Goal: Information Seeking & Learning: Learn about a topic

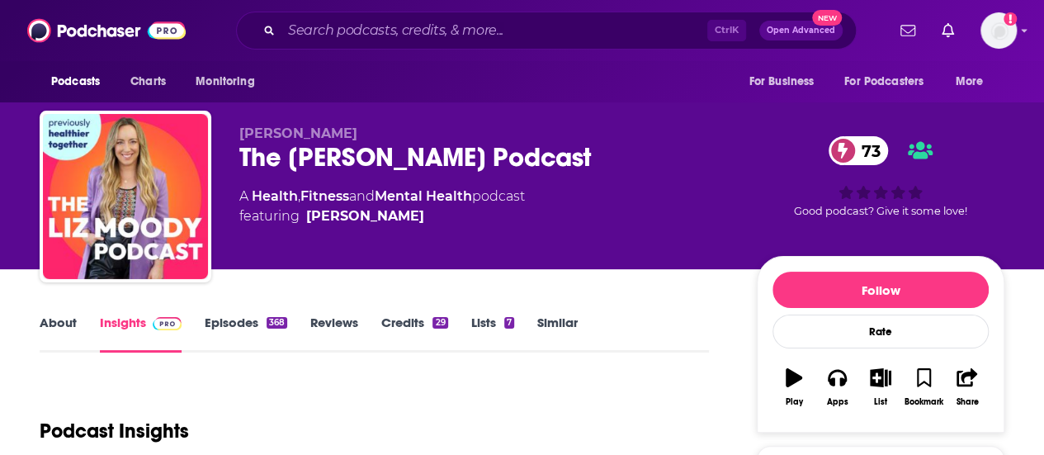
click at [316, 47] on div "Ctrl K Open Advanced New" at bounding box center [546, 31] width 621 height 38
click at [310, 35] on input "Search podcasts, credits, & more..." at bounding box center [494, 30] width 426 height 26
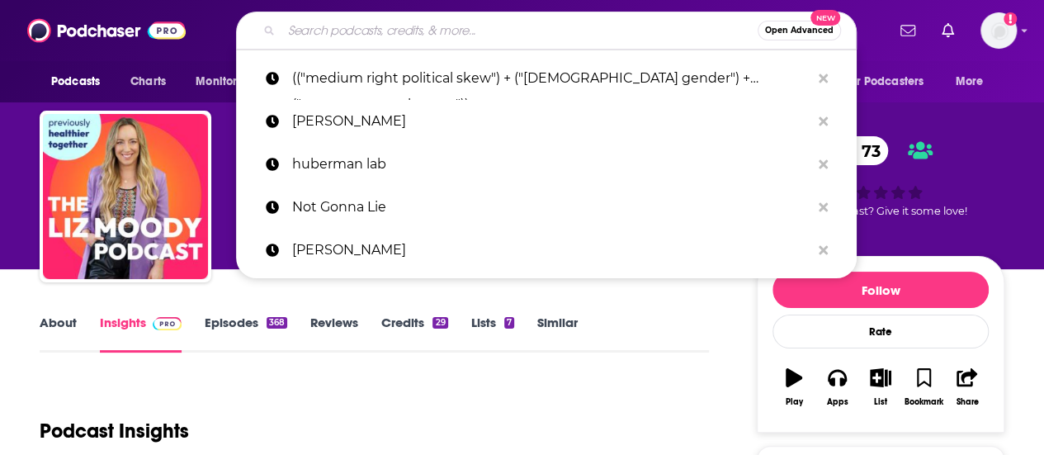
paste input "Rethinking Wellness with [PERSON_NAME]"
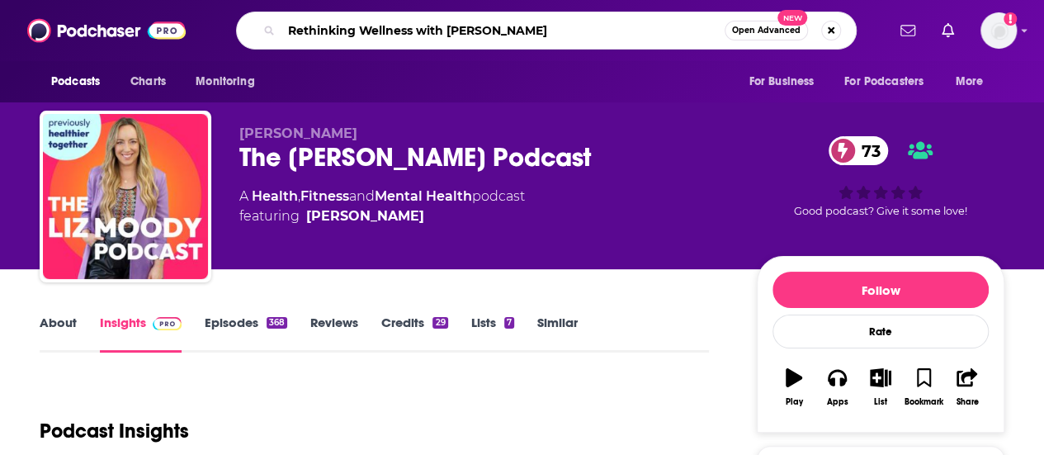
type input "Rethinking Wellness with [PERSON_NAME]"
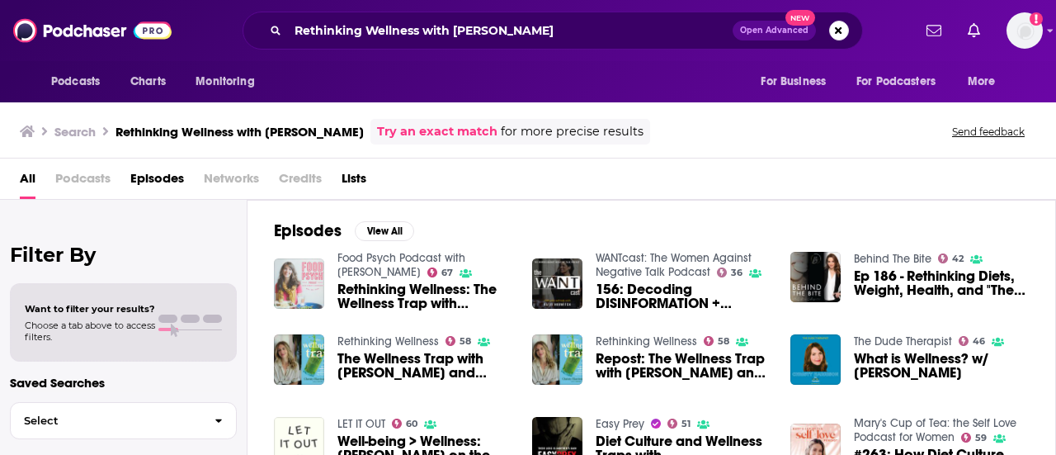
click at [304, 275] on img "Rethinking Wellness: The Wellness Trap with Christy Harrison and Katie Dalebout" at bounding box center [299, 283] width 50 height 50
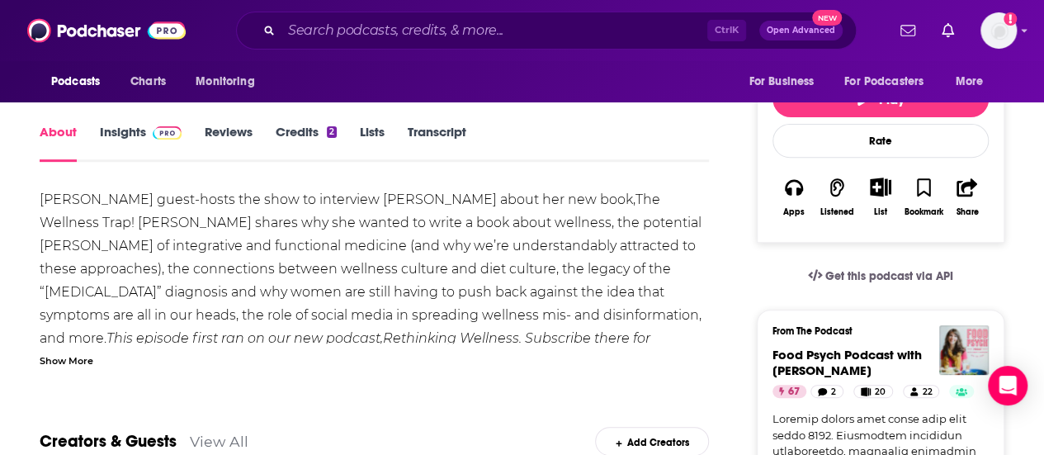
scroll to position [100, 0]
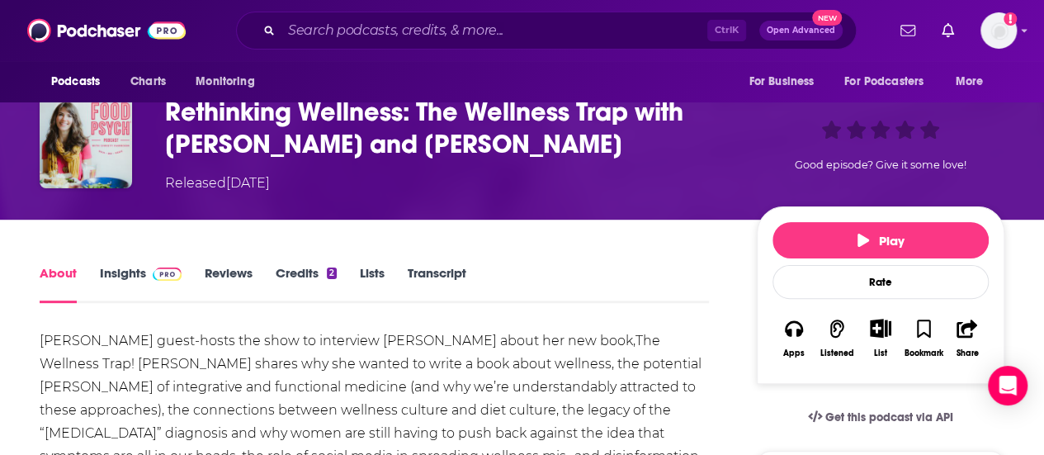
click at [112, 267] on link "Insights" at bounding box center [141, 284] width 82 height 38
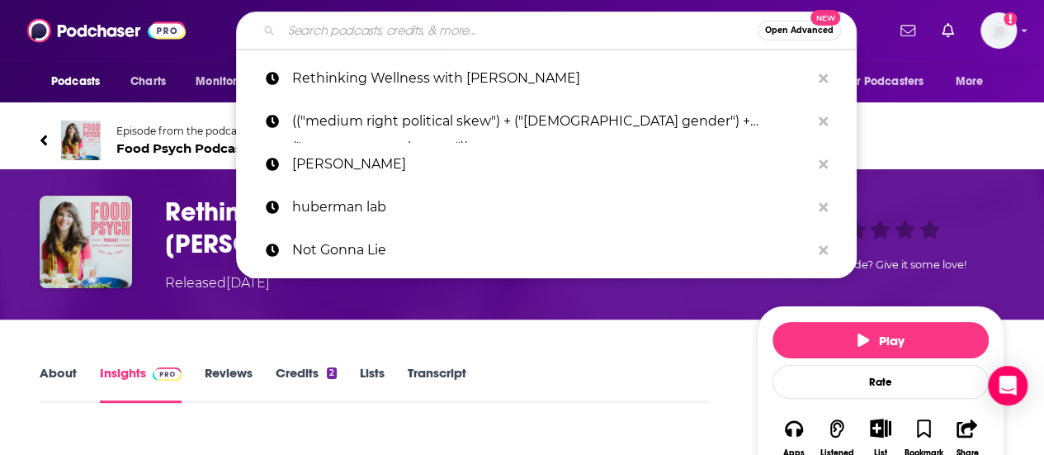
click at [338, 27] on input "Search podcasts, credits, & more..." at bounding box center [519, 30] width 476 height 26
paste input "The [PERSON_NAME] Drive"
type input "The [PERSON_NAME] Drive"
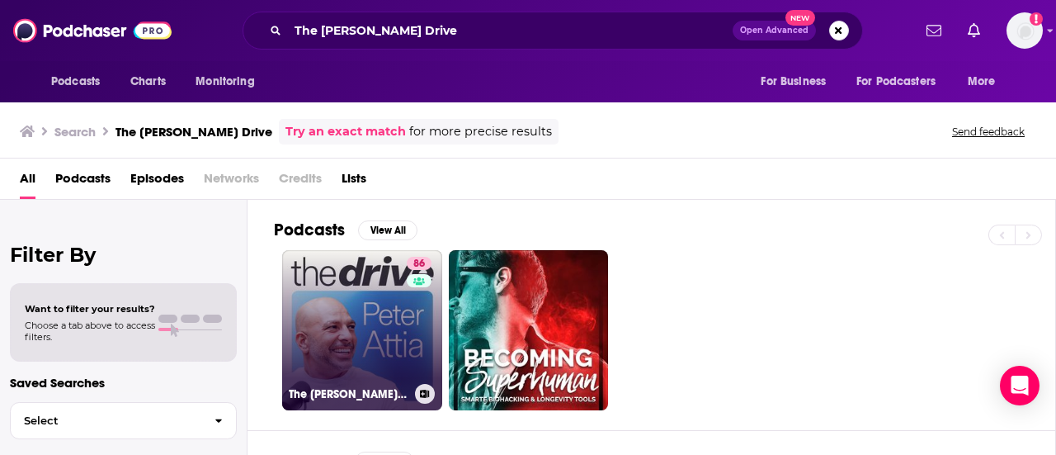
click at [357, 342] on link "[STREET_ADDRESS][PERSON_NAME]" at bounding box center [362, 330] width 160 height 160
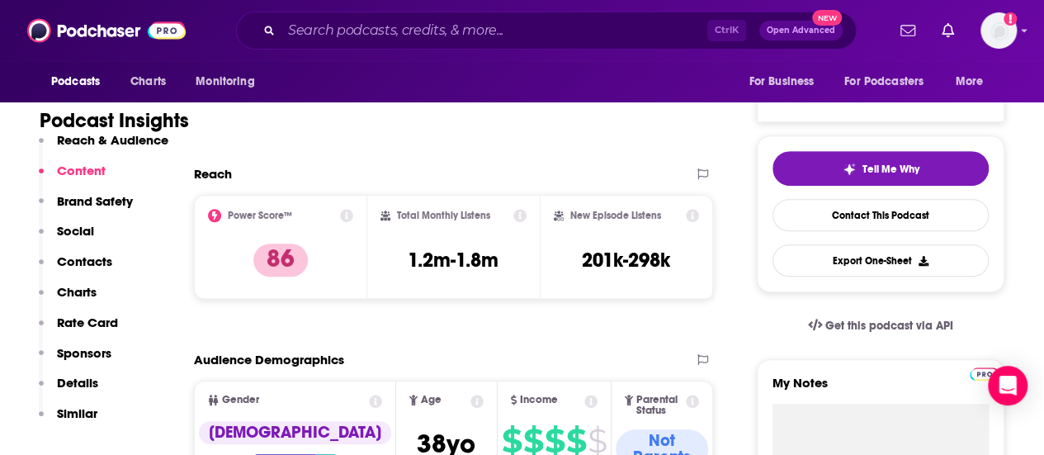
scroll to position [297, 0]
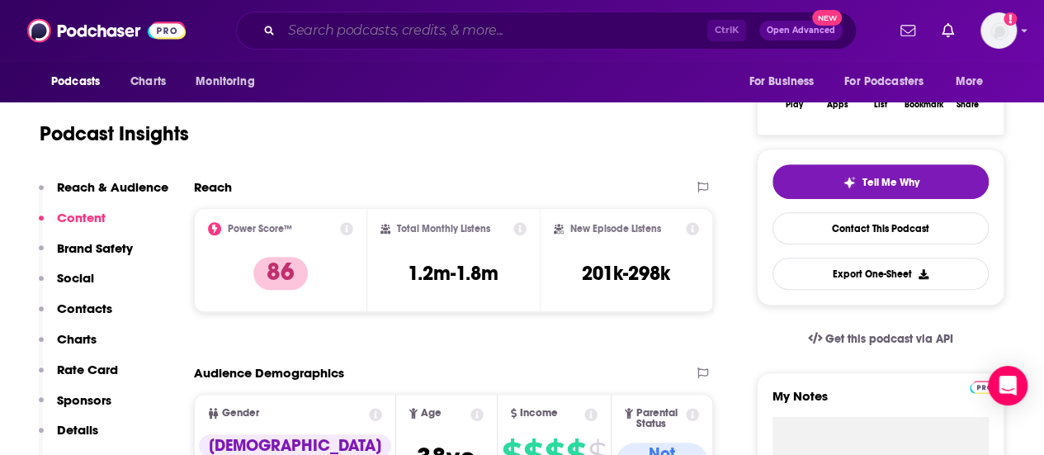
click at [347, 33] on input "Search podcasts, credits, & more..." at bounding box center [494, 30] width 426 height 26
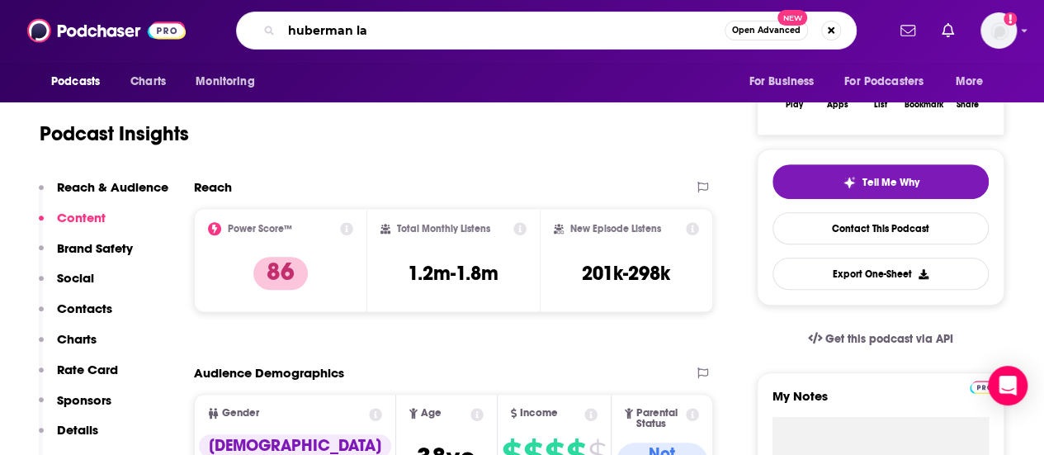
type input "huberman lab"
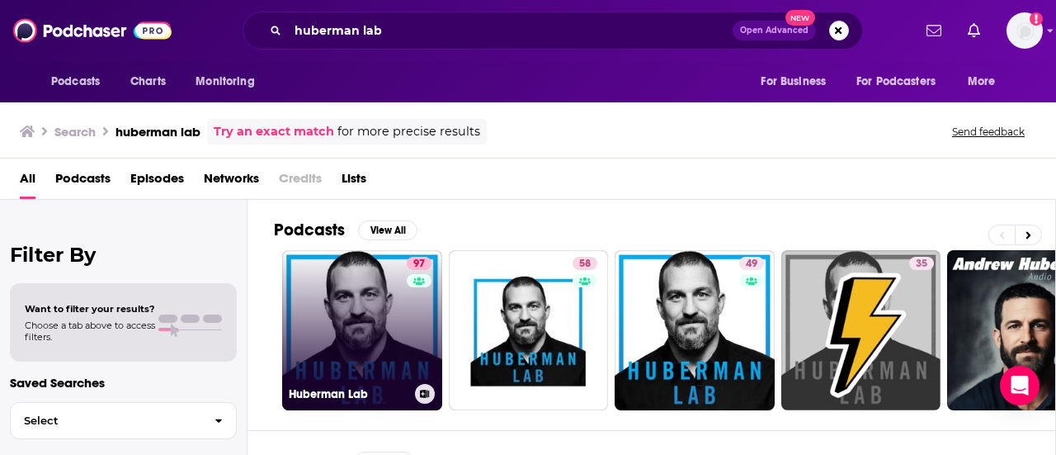
click at [357, 326] on link "97 Huberman Lab" at bounding box center [362, 330] width 160 height 160
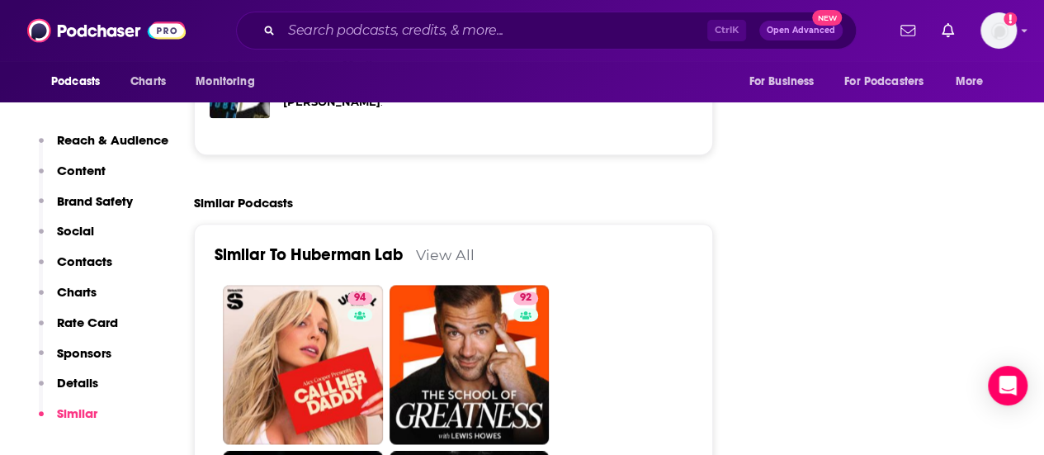
scroll to position [4062, 0]
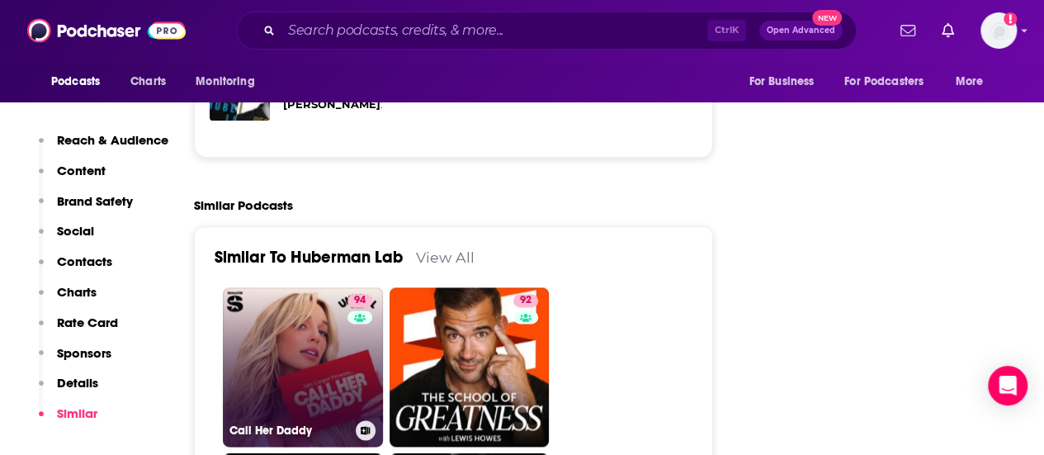
click at [295, 290] on link "94 Call Her Daddy" at bounding box center [303, 367] width 160 height 160
type input "[URL][DOMAIN_NAME]"
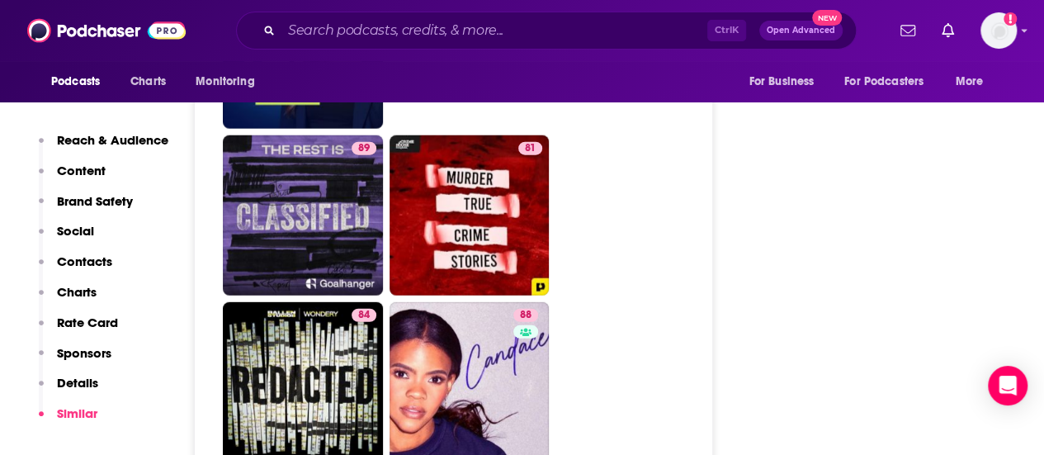
scroll to position [5221, 0]
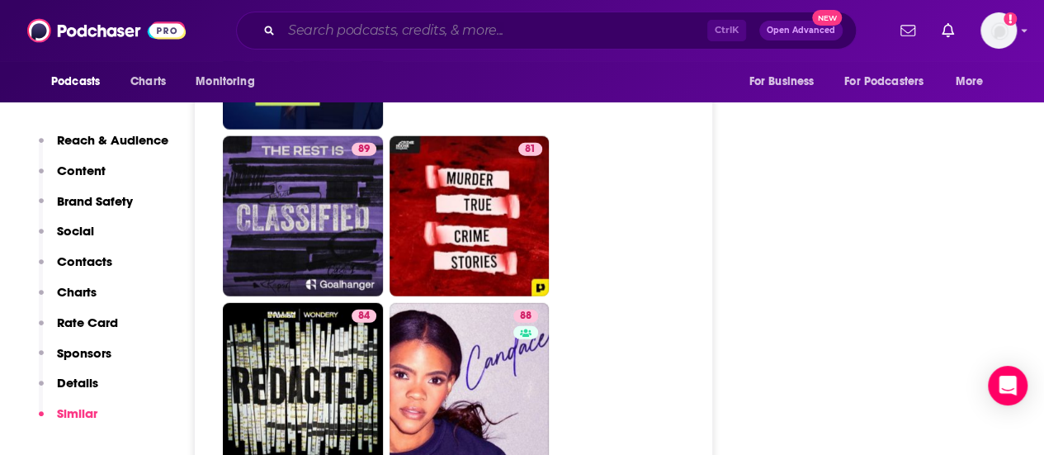
click at [372, 26] on input "Search podcasts, credits, & more..." at bounding box center [494, 30] width 426 height 26
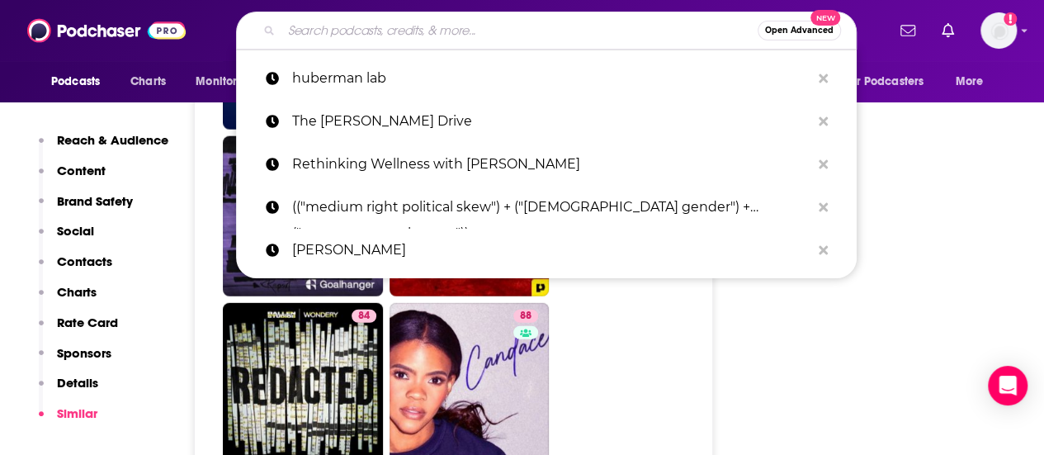
paste input "Modern Wisdom"
type input "Modern Wisdom"
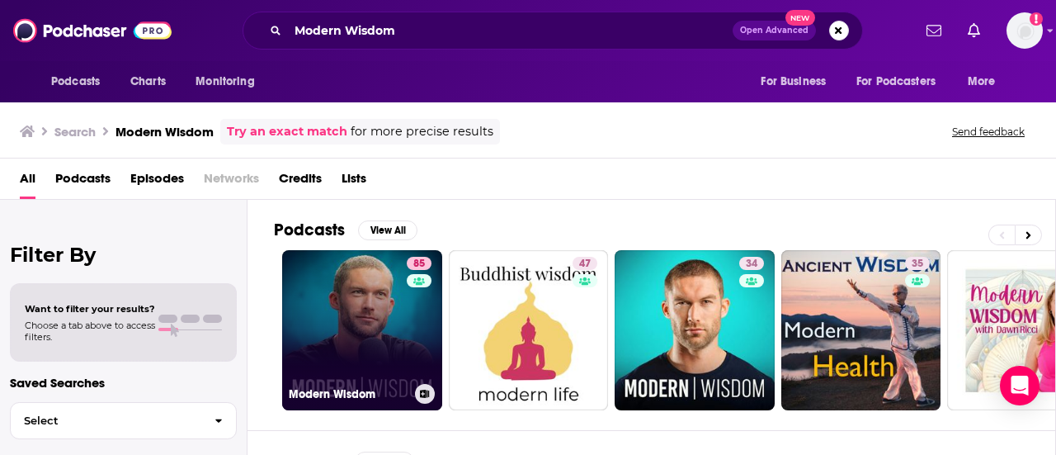
click at [343, 305] on link "85 Modern Wisdom" at bounding box center [362, 330] width 160 height 160
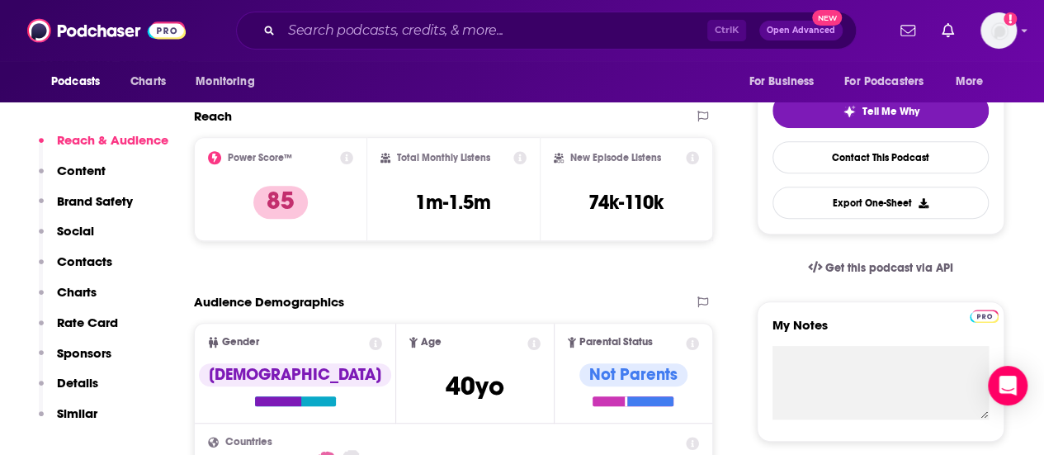
scroll to position [369, 0]
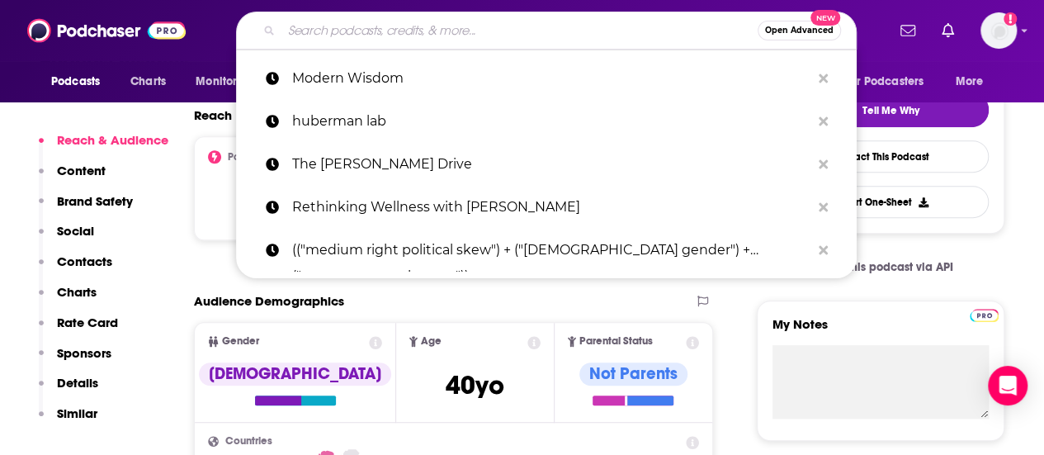
click at [333, 27] on input "Search podcasts, credits, & more..." at bounding box center [519, 30] width 476 height 26
paste input "Optimal Health Daily"
type input "Optimal Health Daily"
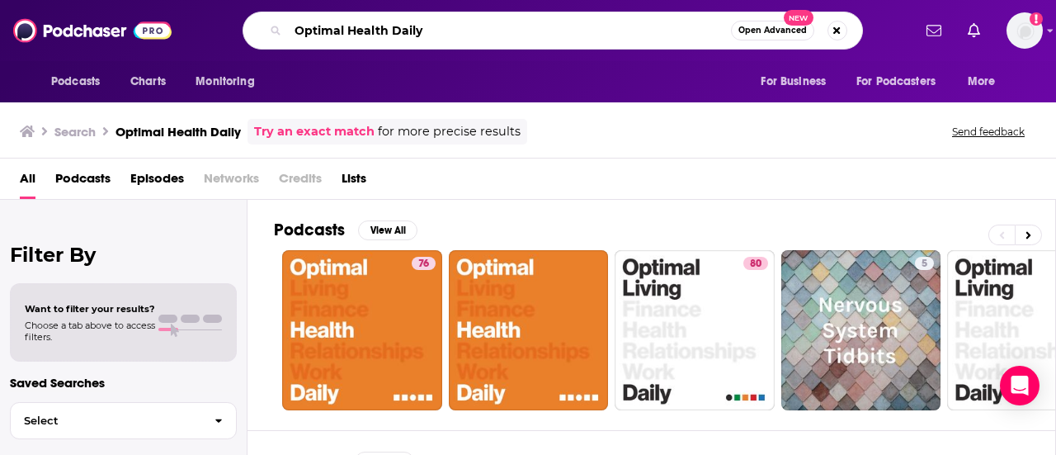
drag, startPoint x: 451, startPoint y: 26, endPoint x: 208, endPoint y: 25, distance: 242.6
click at [208, 25] on div "Optimal Health Daily Open Advanced New" at bounding box center [552, 31] width 719 height 38
paste input "Relatable with [PERSON_NAME] [PERSON_NAME]"
type input "Relatable with [PERSON_NAME] [PERSON_NAME]"
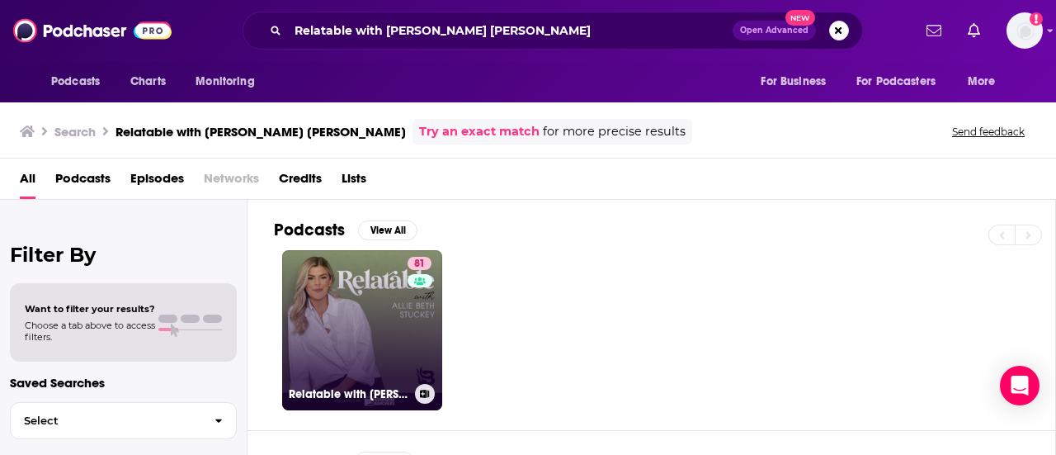
click at [345, 303] on link "81 Relatable with [PERSON_NAME] [PERSON_NAME]" at bounding box center [362, 330] width 160 height 160
